Goal: Check status: Check status

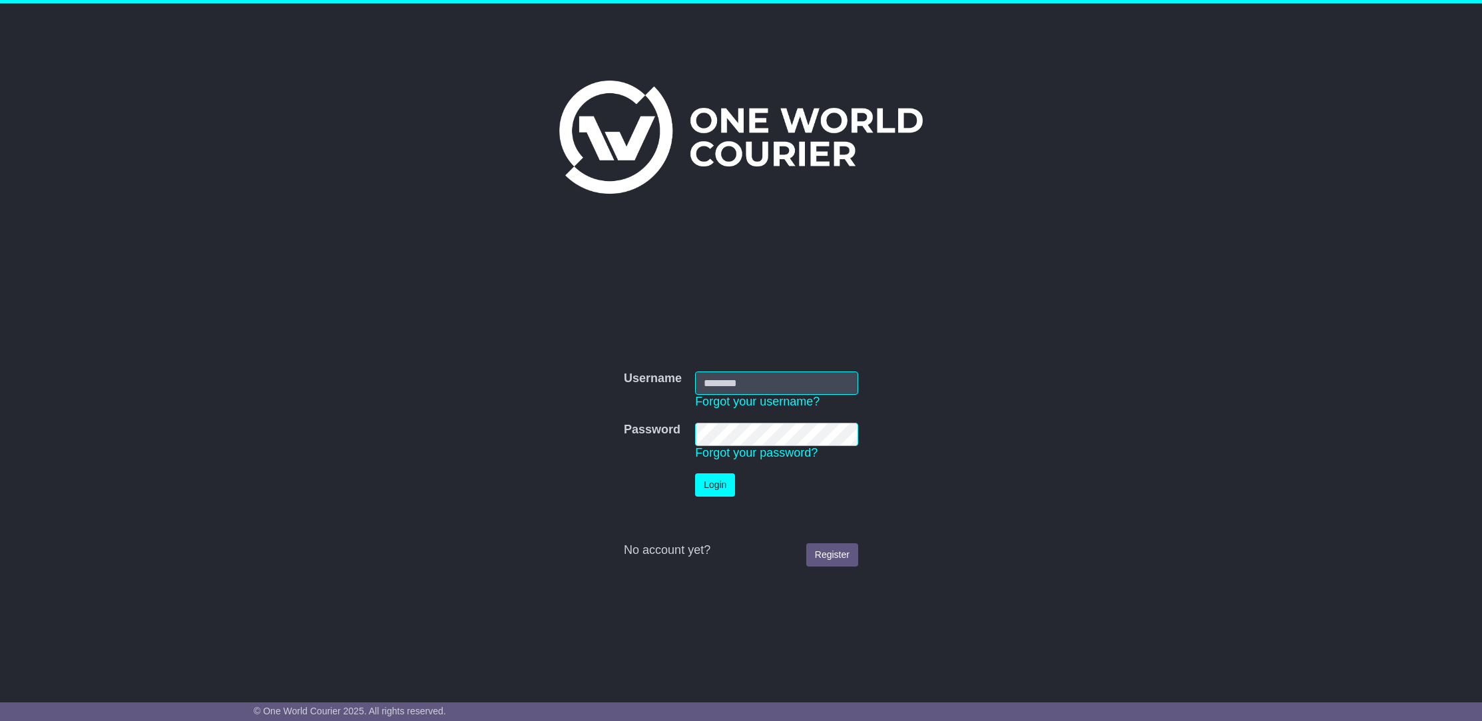
click at [715, 380] on input "Username" at bounding box center [776, 383] width 163 height 23
type input "**********"
click button "Login" at bounding box center [715, 484] width 40 height 23
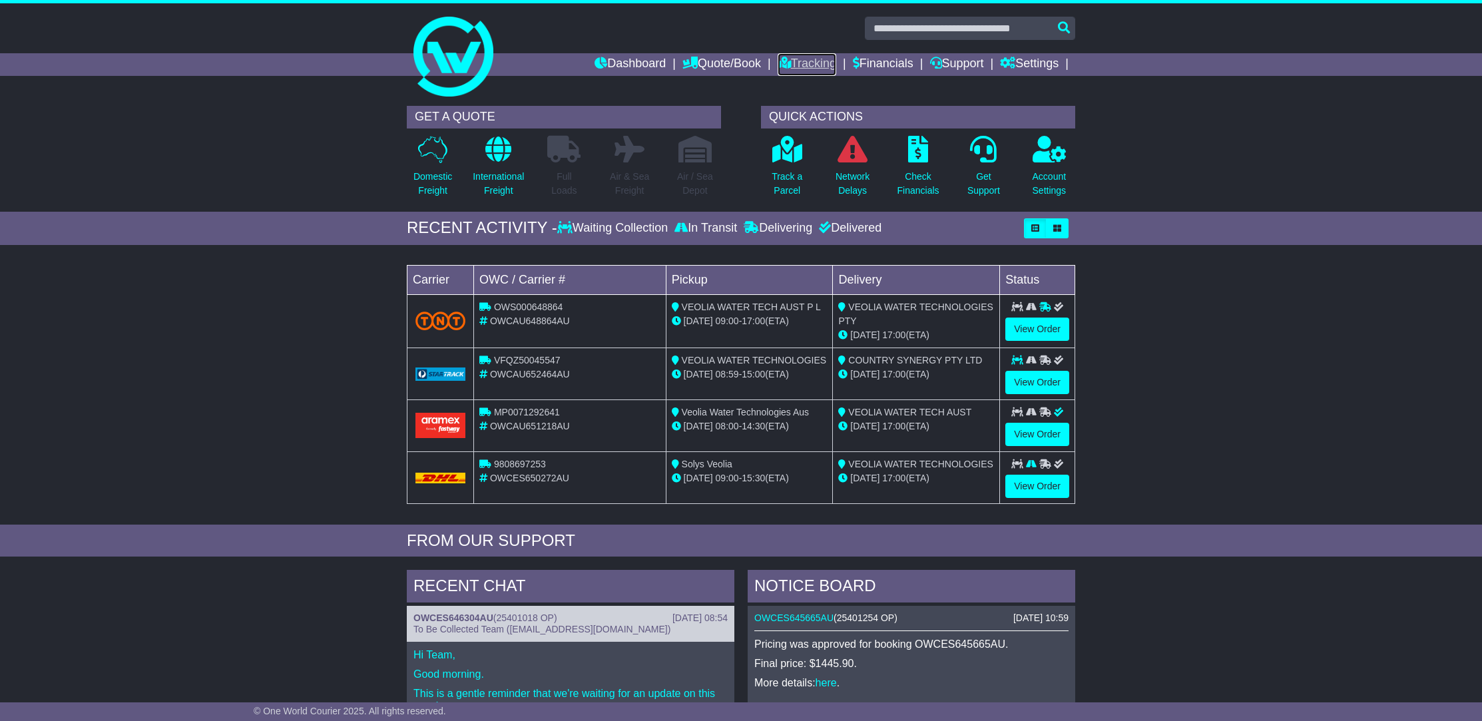
click at [813, 62] on link "Tracking" at bounding box center [807, 64] width 59 height 23
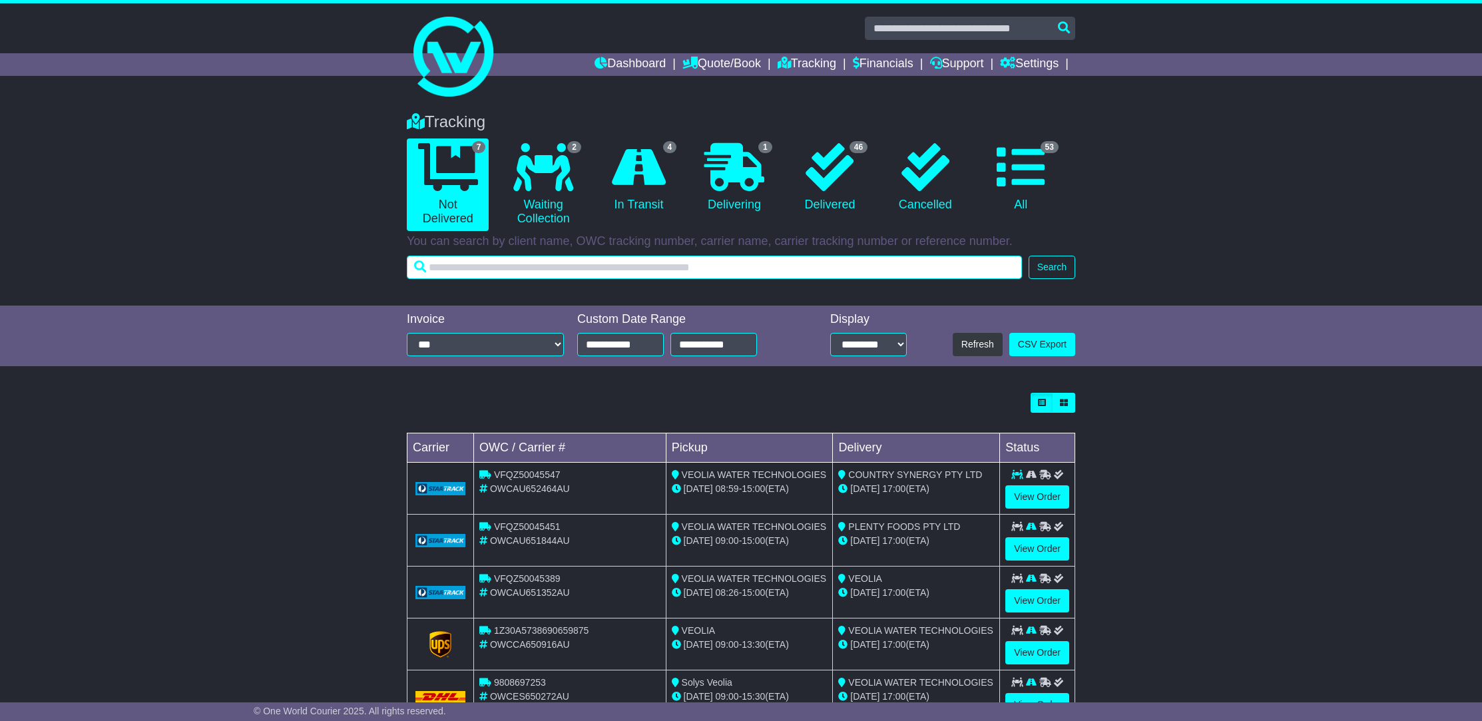
click at [639, 266] on input "text" at bounding box center [714, 267] width 615 height 23
paste input "**********"
type input "**********"
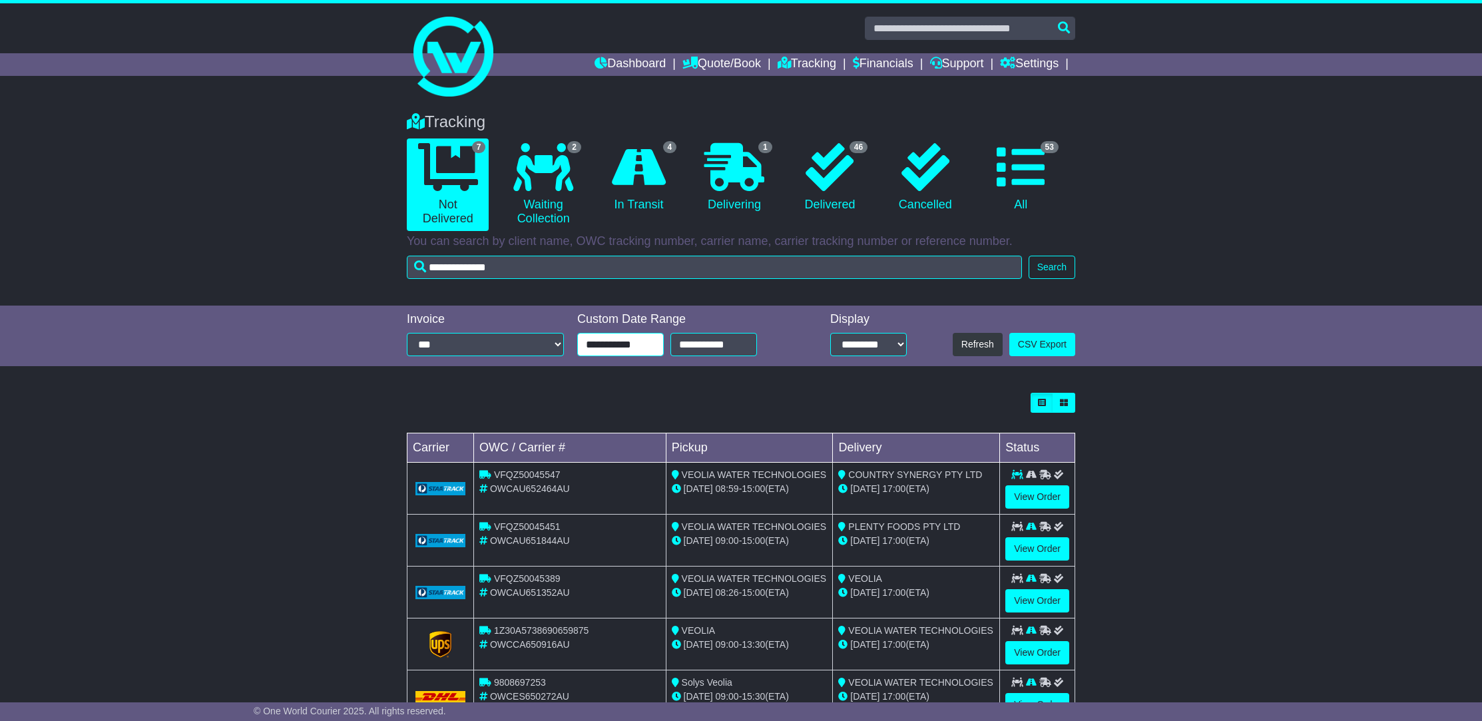
click at [621, 342] on input "**********" at bounding box center [620, 344] width 87 height 23
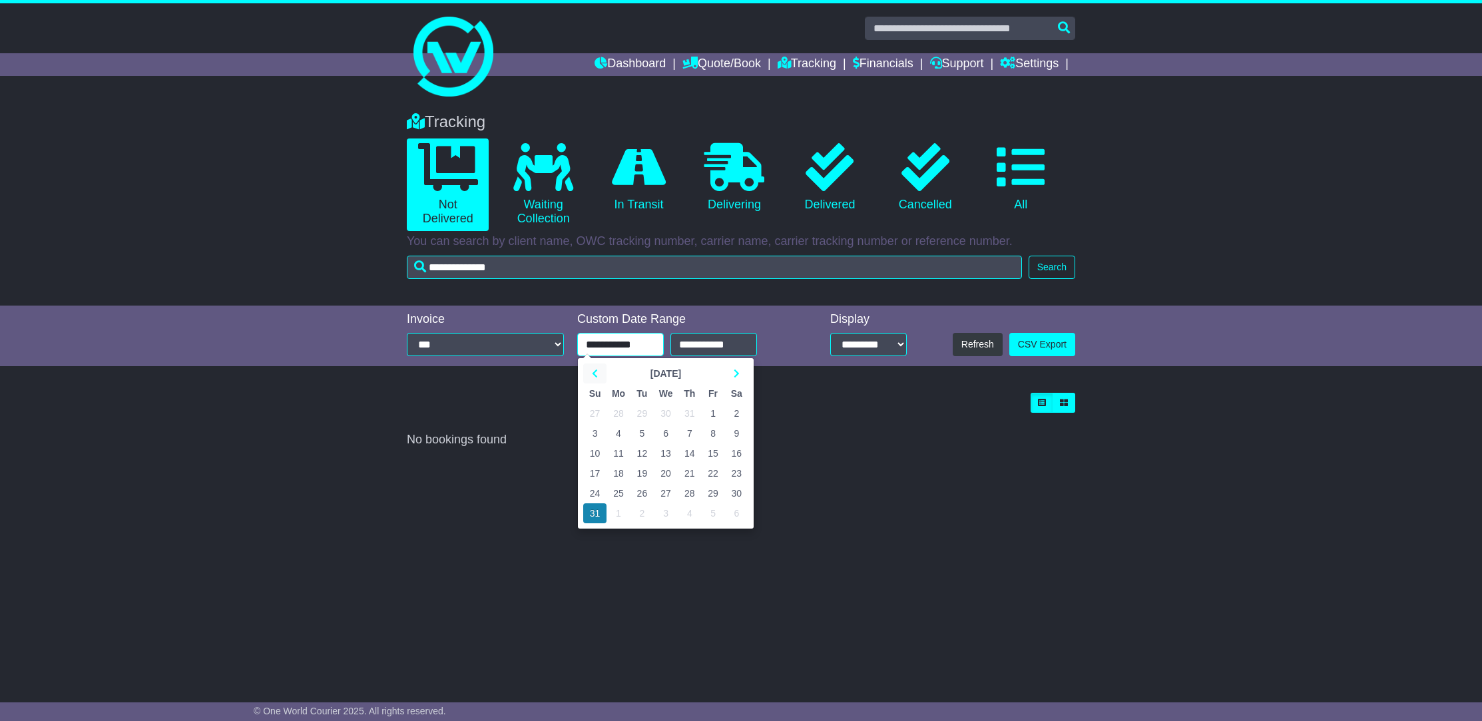
click at [593, 376] on icon at bounding box center [595, 373] width 6 height 9
click at [594, 377] on icon at bounding box center [595, 373] width 6 height 9
click at [689, 412] on td "1" at bounding box center [689, 414] width 23 height 20
type input "**********"
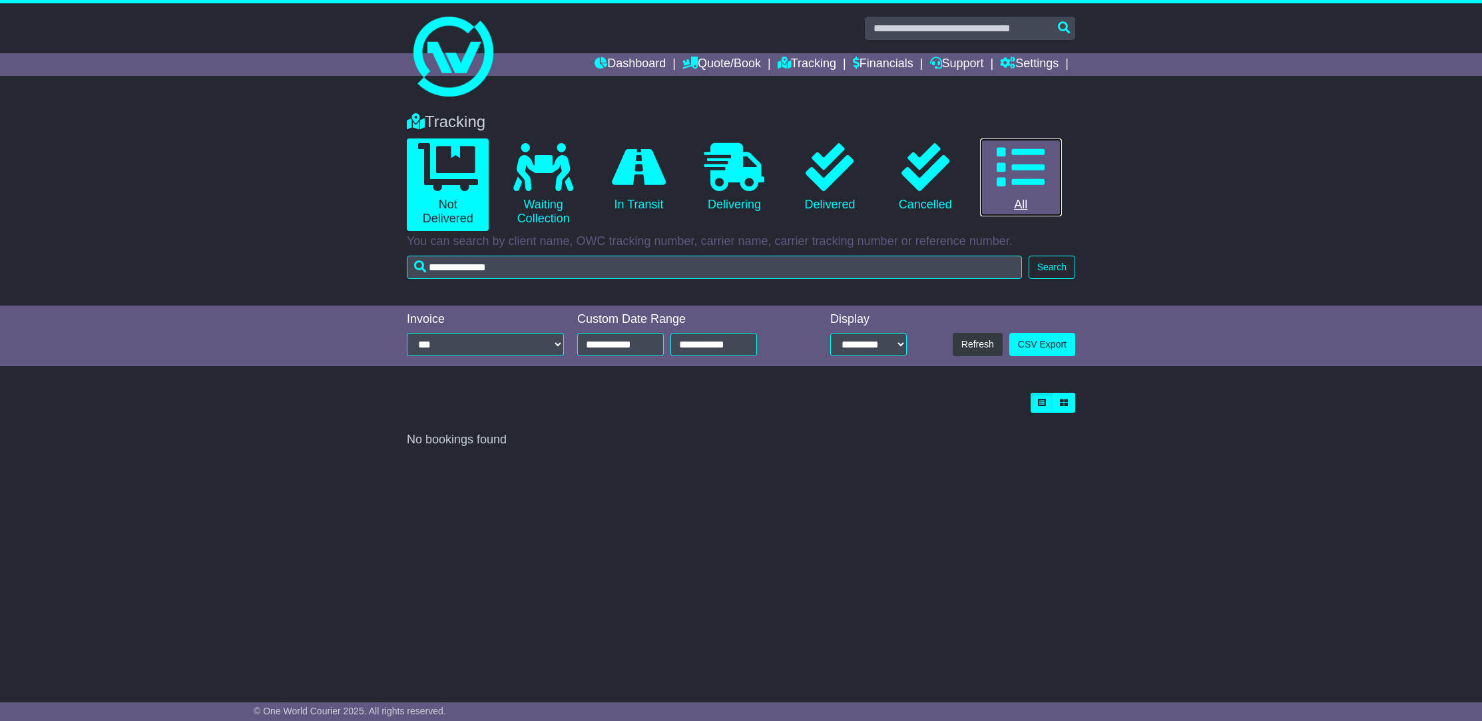
click at [1026, 180] on icon at bounding box center [1021, 167] width 48 height 48
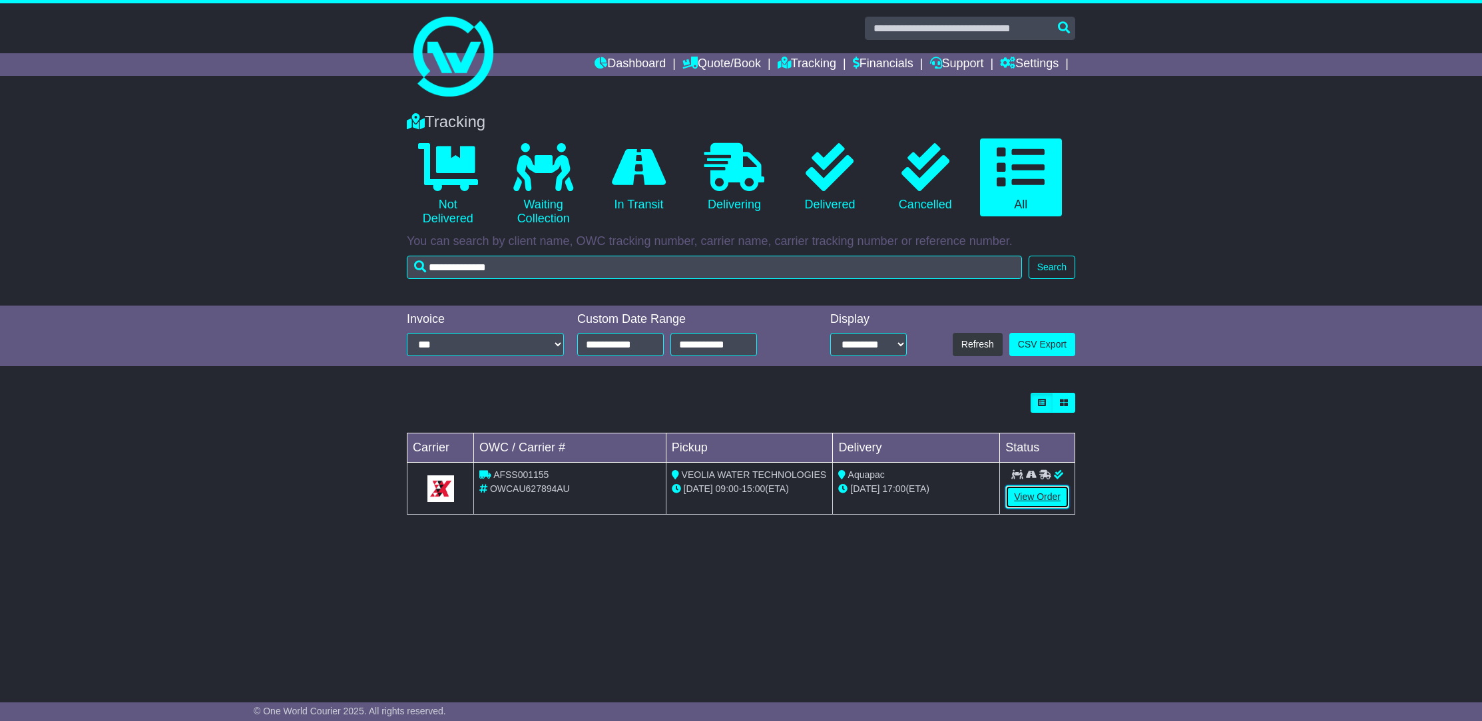
click at [1032, 503] on link "View Order" at bounding box center [1038, 496] width 64 height 23
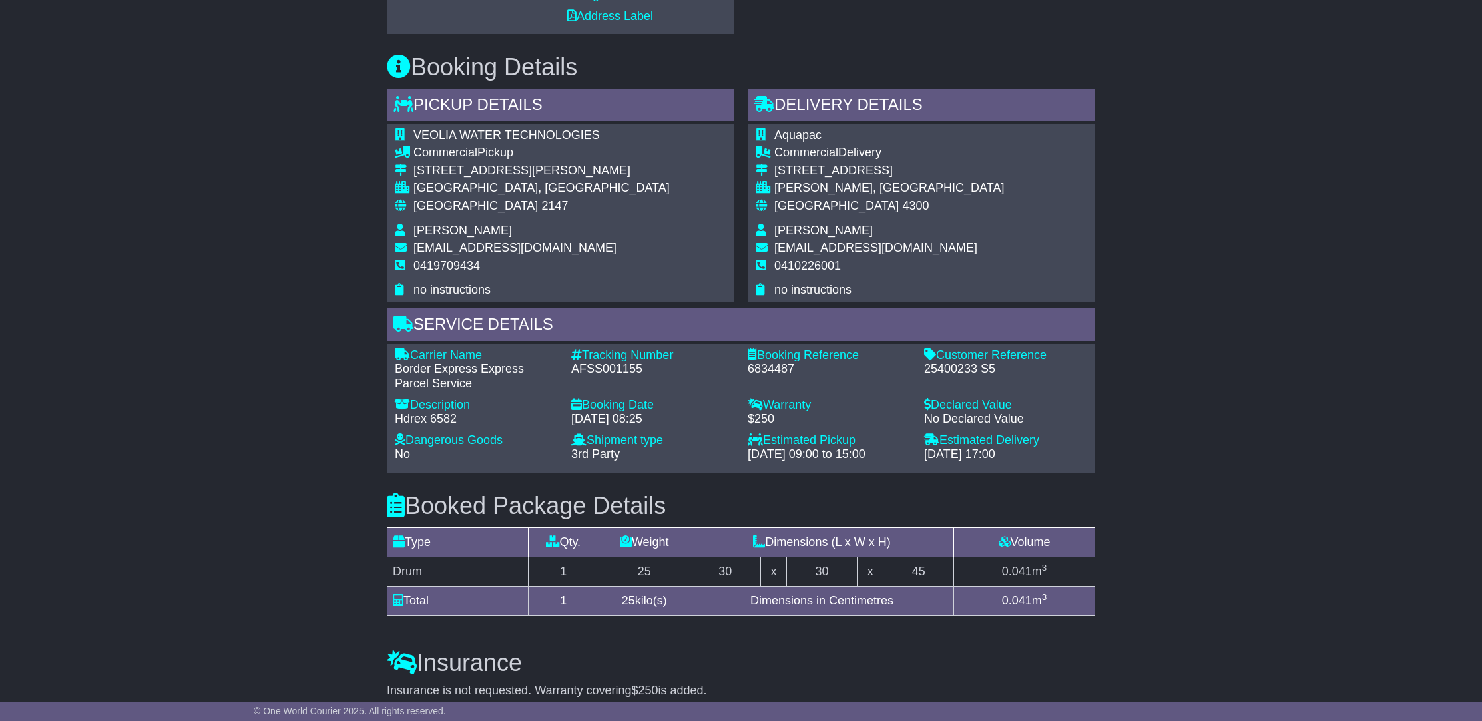
scroll to position [609, 0]
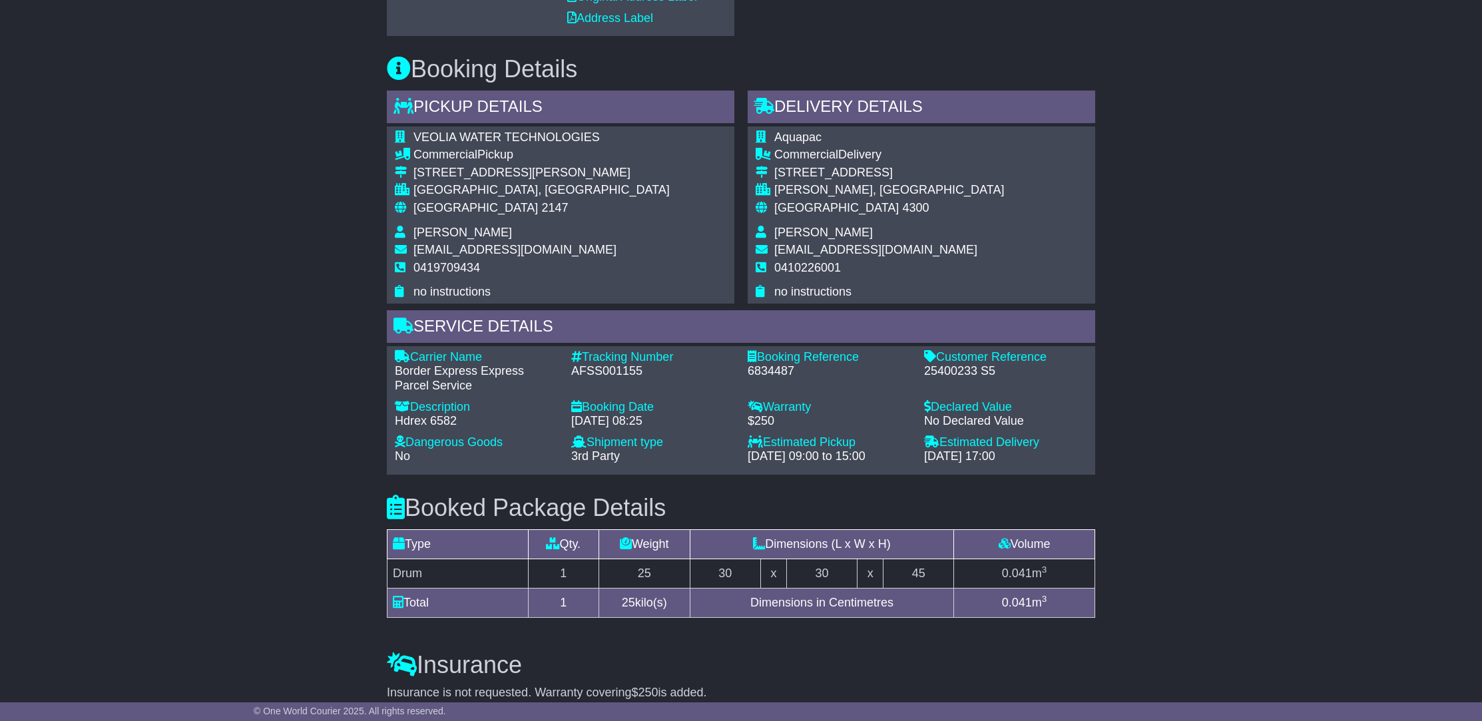
drag, startPoint x: 865, startPoint y: 234, endPoint x: 773, endPoint y: 234, distance: 91.9
click at [773, 234] on tr "Chris Mclaughlin" at bounding box center [880, 235] width 248 height 18
copy tr "Chris Mclaughlin"
drag, startPoint x: 848, startPoint y: 266, endPoint x: 776, endPoint y: 275, distance: 72.5
click at [776, 275] on td "0410226001" at bounding box center [890, 273] width 230 height 25
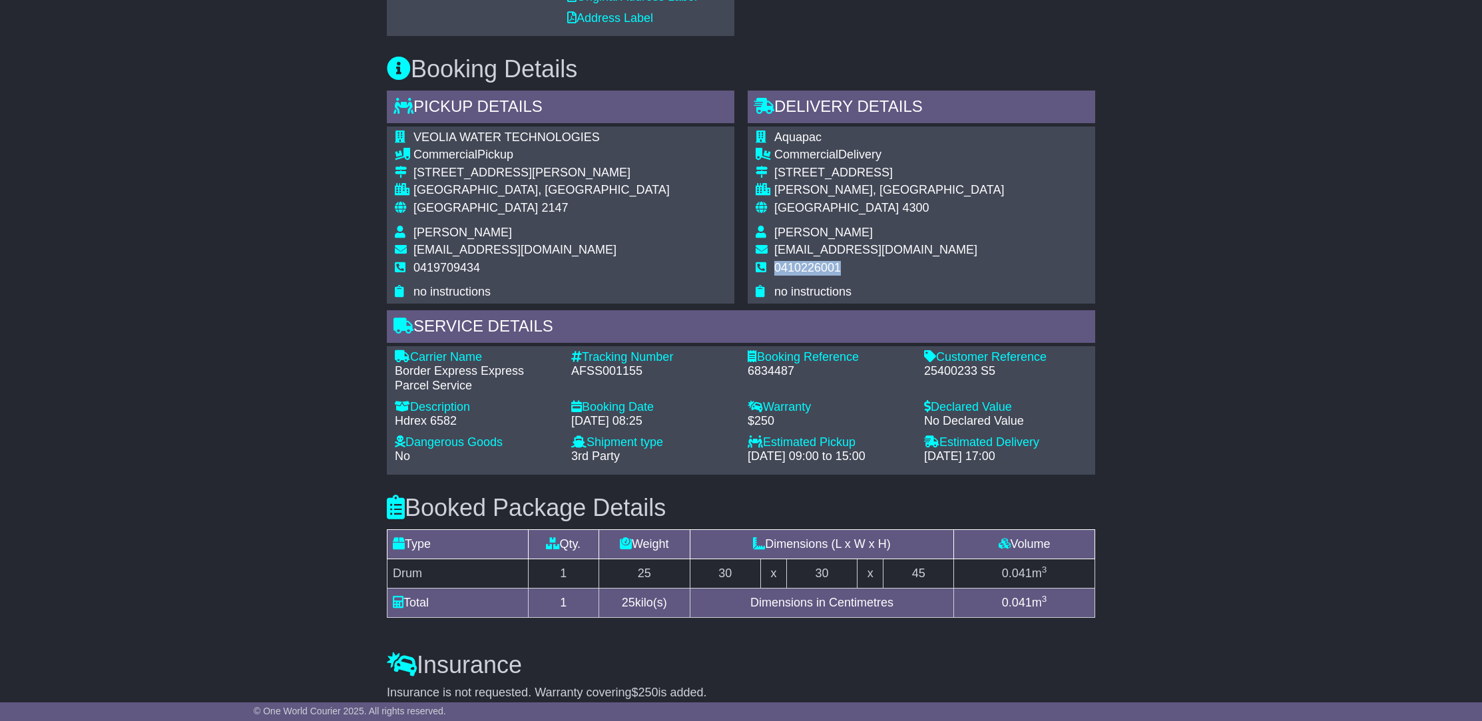
copy span "0410226001"
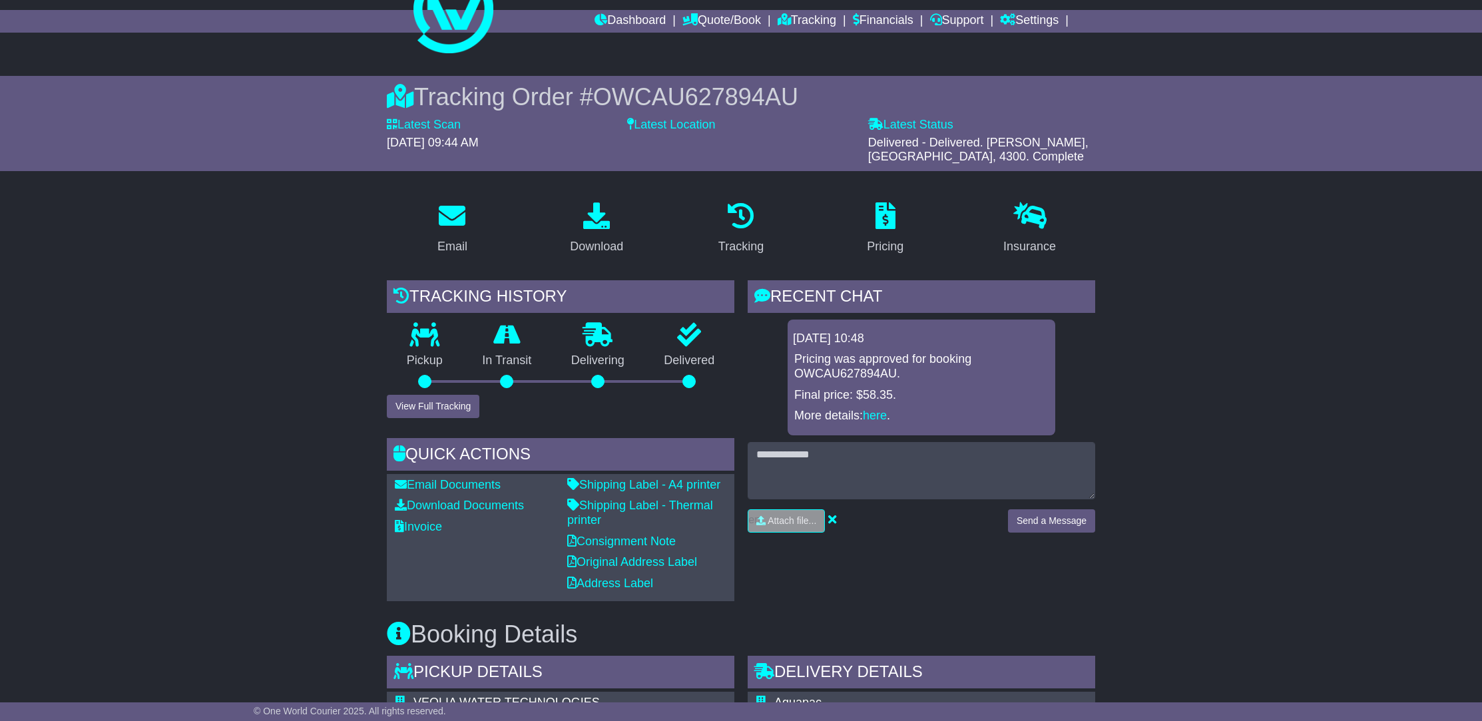
scroll to position [608, 0]
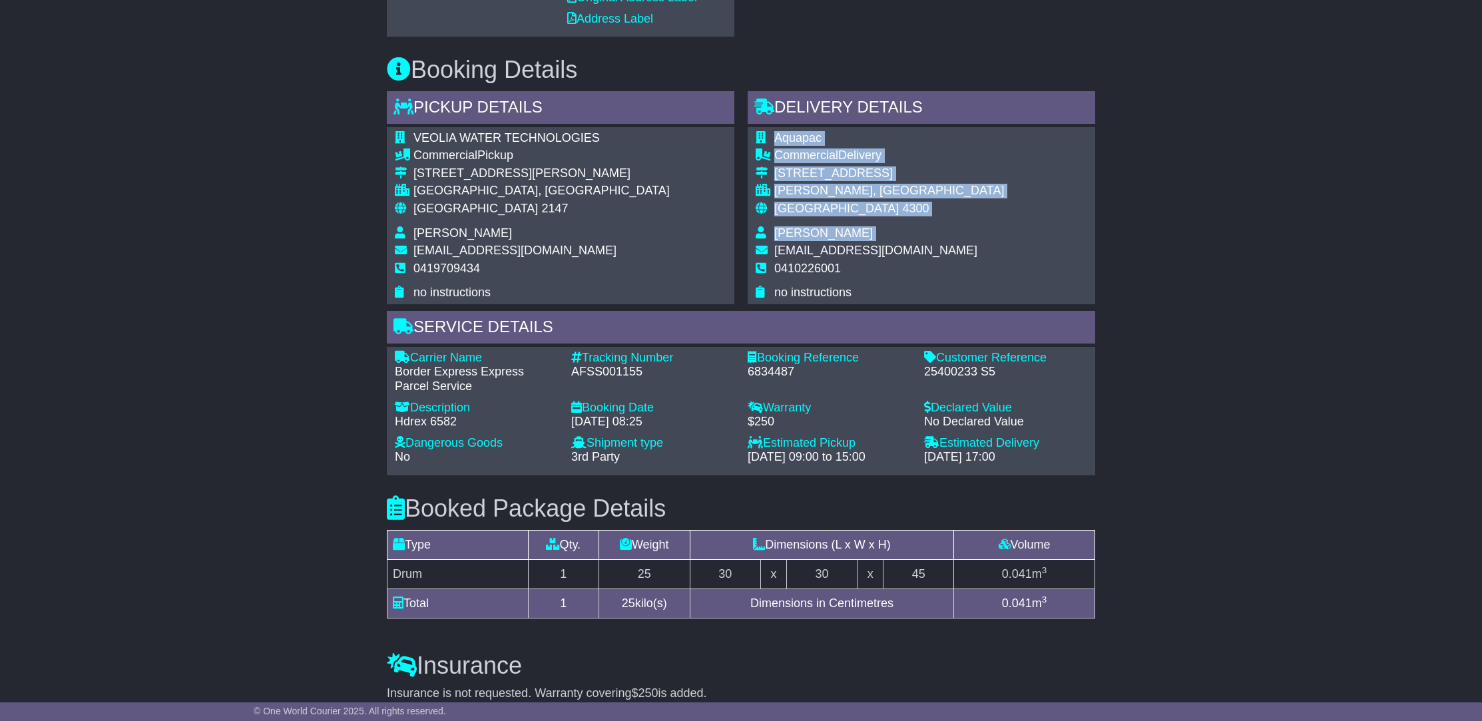
drag, startPoint x: 910, startPoint y: 245, endPoint x: 776, endPoint y: 254, distance: 134.2
click at [776, 254] on div "Aquapac Commercial Delivery 35 Antimony Street CAROLE PARK, QLD Australia 4300 …" at bounding box center [922, 215] width 348 height 177
click at [944, 251] on div "Aquapac Commercial Delivery 35 Antimony Street CAROLE PARK, QLD Australia 4300 …" at bounding box center [922, 215] width 348 height 177
drag, startPoint x: 925, startPoint y: 247, endPoint x: 864, endPoint y: 251, distance: 61.4
click at [864, 251] on div "Aquapac Commercial Delivery 35 Antimony Street CAROLE PARK, QLD Australia 4300 …" at bounding box center [922, 215] width 348 height 177
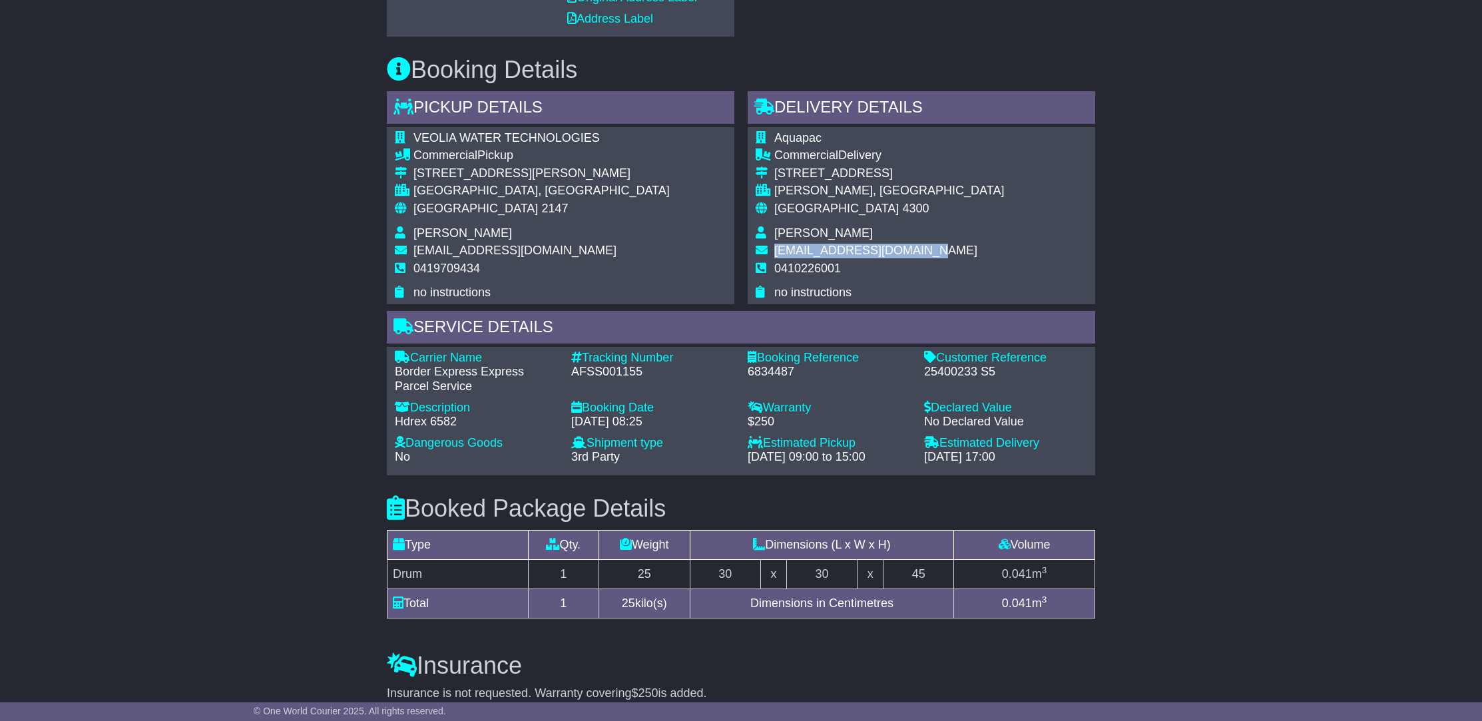
drag, startPoint x: 776, startPoint y: 249, endPoint x: 905, endPoint y: 247, distance: 128.5
click at [905, 247] on span "[EMAIL_ADDRESS][DOMAIN_NAME]" at bounding box center [876, 250] width 203 height 13
copy span "[EMAIL_ADDRESS][DOMAIN_NAME]"
